Goal: Contribute content: Add original content to the website for others to see

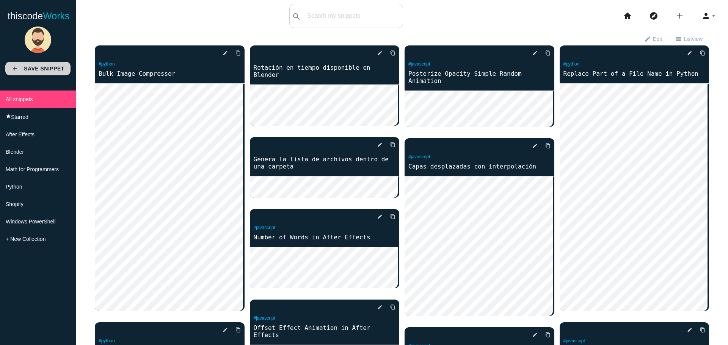
click at [38, 69] on b "Save Snippet" at bounding box center [44, 69] width 41 height 6
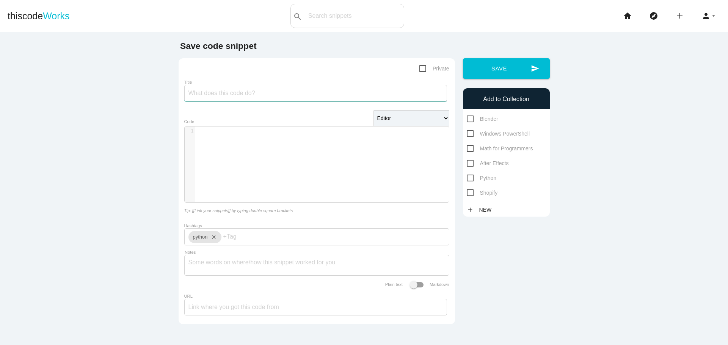
click at [205, 97] on input "Title" at bounding box center [315, 93] width 263 height 17
type input "Aplicación para clasificar ideas"
click at [130, 99] on main "Save code snippet Private Title Aplicación para clasificar ideas Editor HTML Ed…" at bounding box center [364, 204] width 728 height 345
click at [219, 144] on div "​ x 1 ​" at bounding box center [323, 170] width 276 height 87
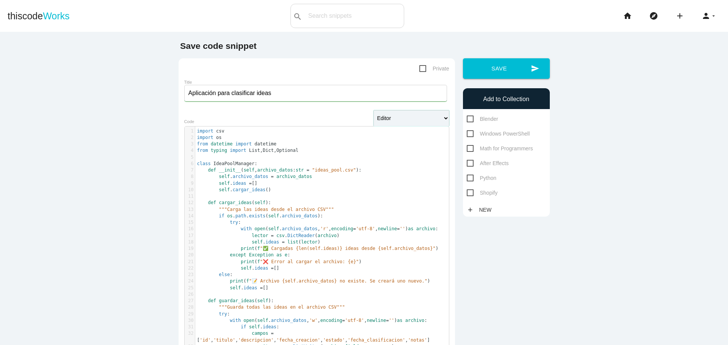
click at [420, 118] on select "Editor HTML Editor Javascript Editor PHP Editor Python Editor" at bounding box center [411, 118] width 76 height 16
select select "python"
click at [373, 111] on select "Editor HTML Editor Javascript Editor PHP Editor Python Editor" at bounding box center [411, 118] width 76 height 16
click at [467, 177] on span "Python" at bounding box center [482, 178] width 30 height 9
click at [467, 177] on input "Python" at bounding box center [469, 176] width 5 height 5
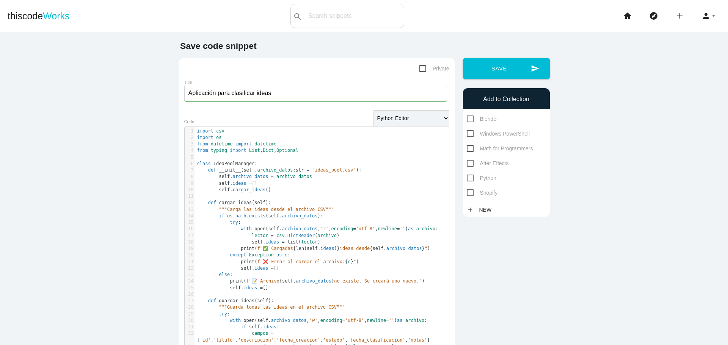
checkbox input "true"
click at [422, 65] on span "Private" at bounding box center [434, 68] width 30 height 9
click at [422, 65] on input "Private" at bounding box center [421, 66] width 5 height 5
checkbox input "true"
click at [213, 96] on input "Aplicación para clasificar ideas" at bounding box center [315, 93] width 263 height 17
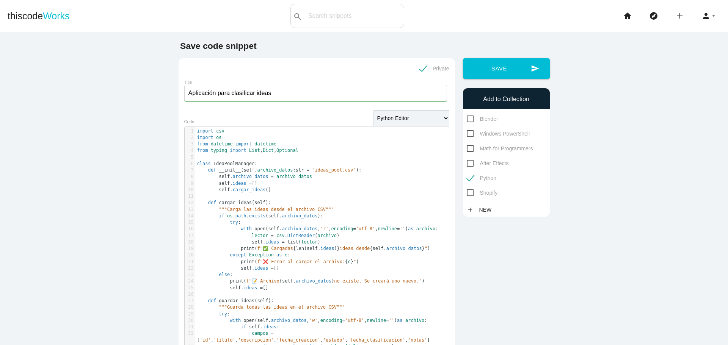
click at [283, 100] on input "Aplicación para clasificar ideas" at bounding box center [315, 93] width 263 height 17
